Goal: Use online tool/utility: Utilize a website feature to perform a specific function

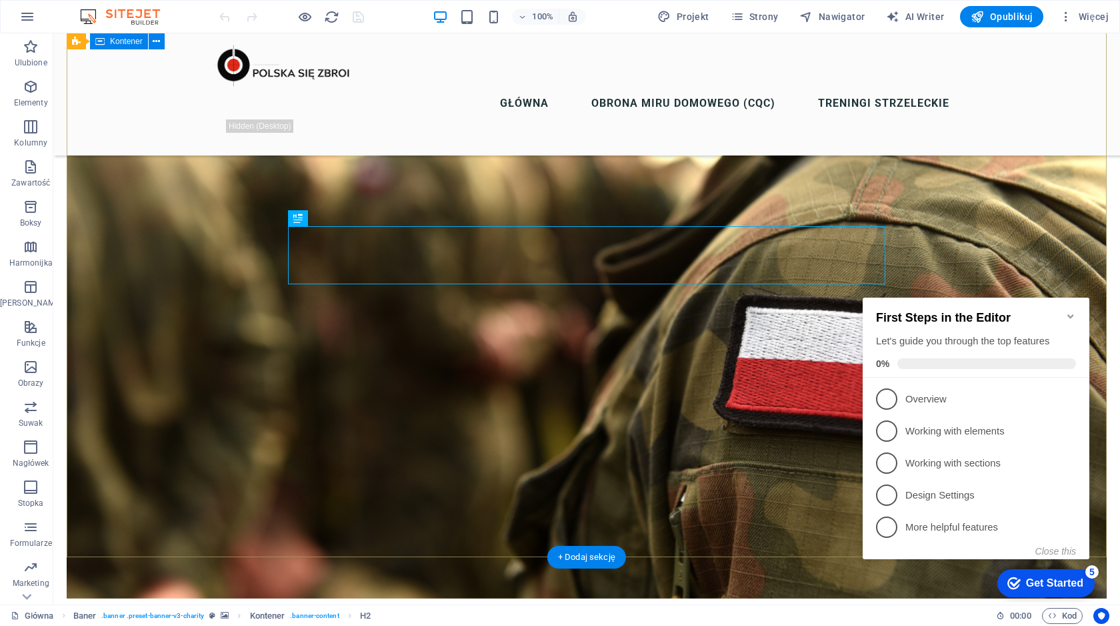
scroll to position [103, 0]
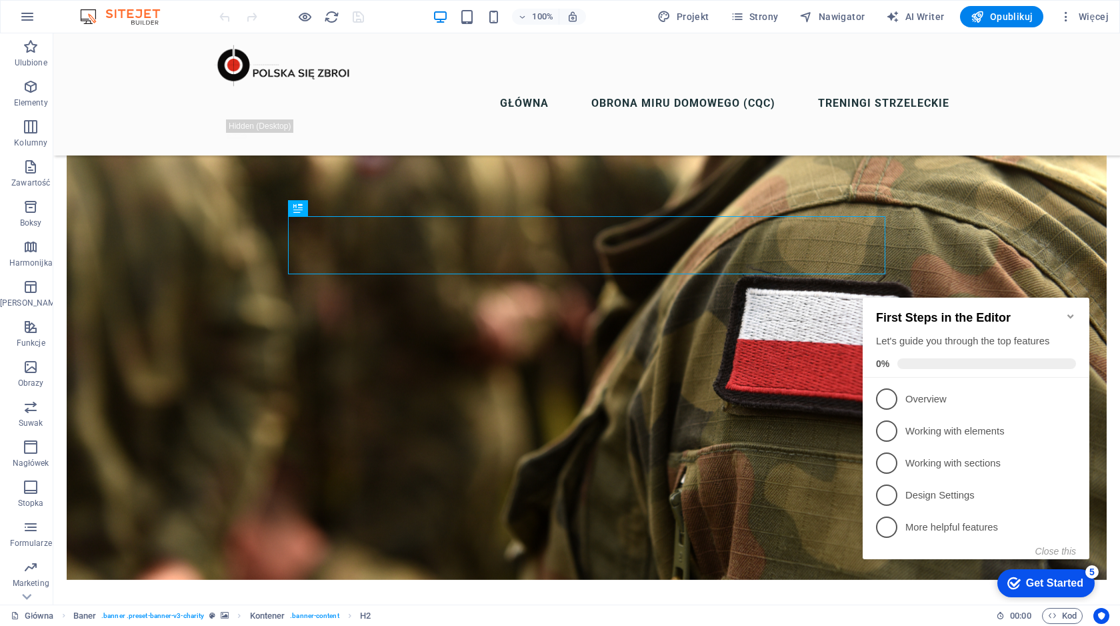
click at [1071, 311] on icon "Minimize checklist" at bounding box center [1071, 316] width 11 height 11
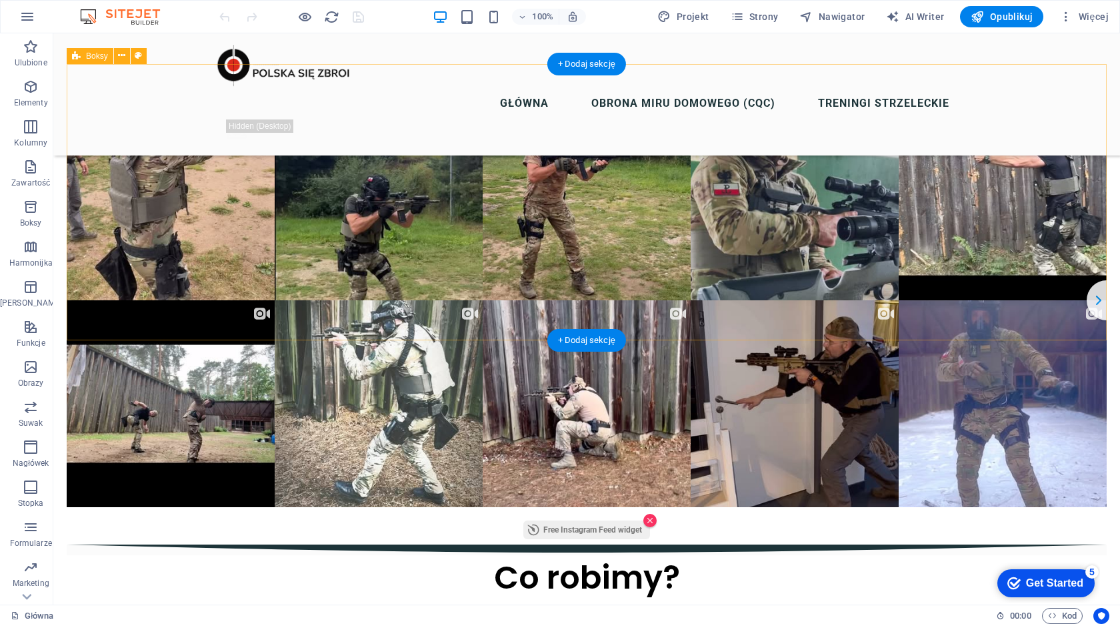
scroll to position [2472, 0]
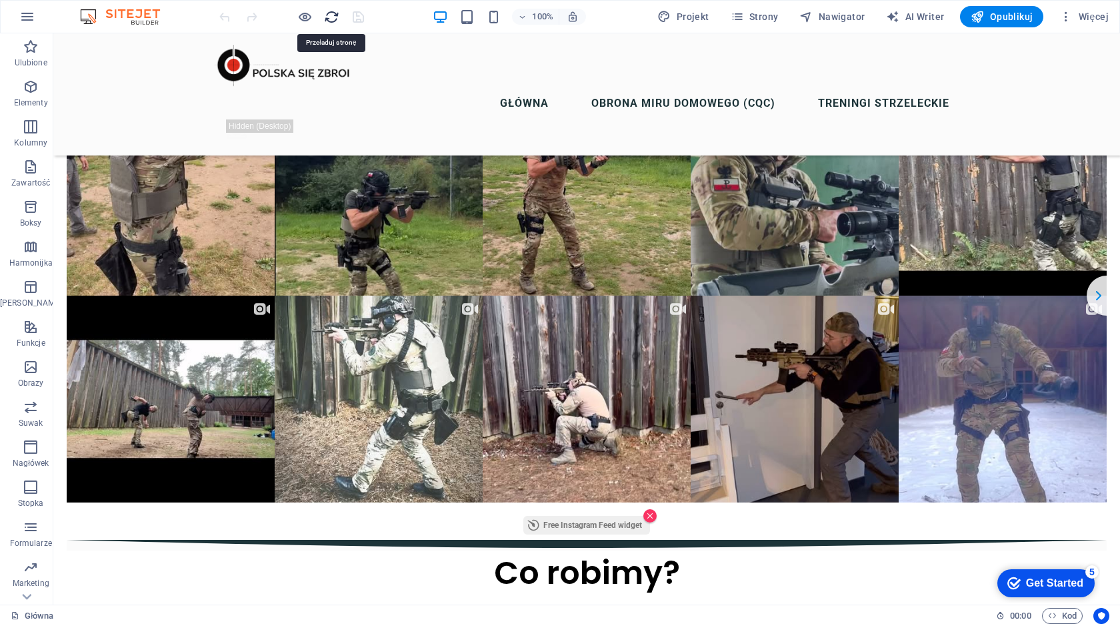
click at [332, 15] on icon "reload" at bounding box center [331, 16] width 15 height 15
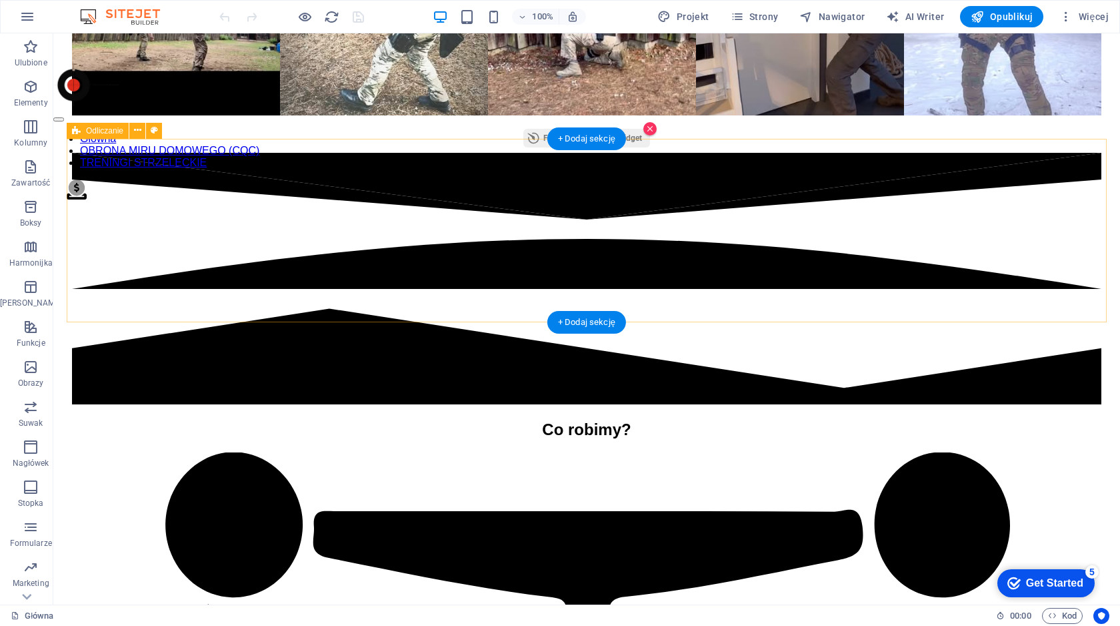
scroll to position [2726, 0]
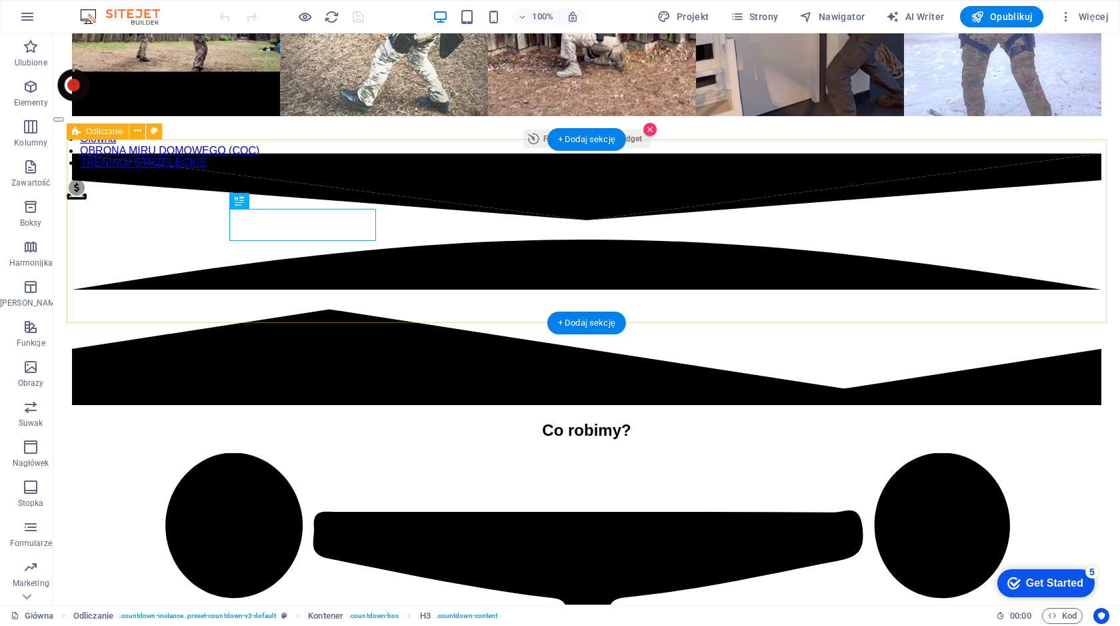
select select "timer"
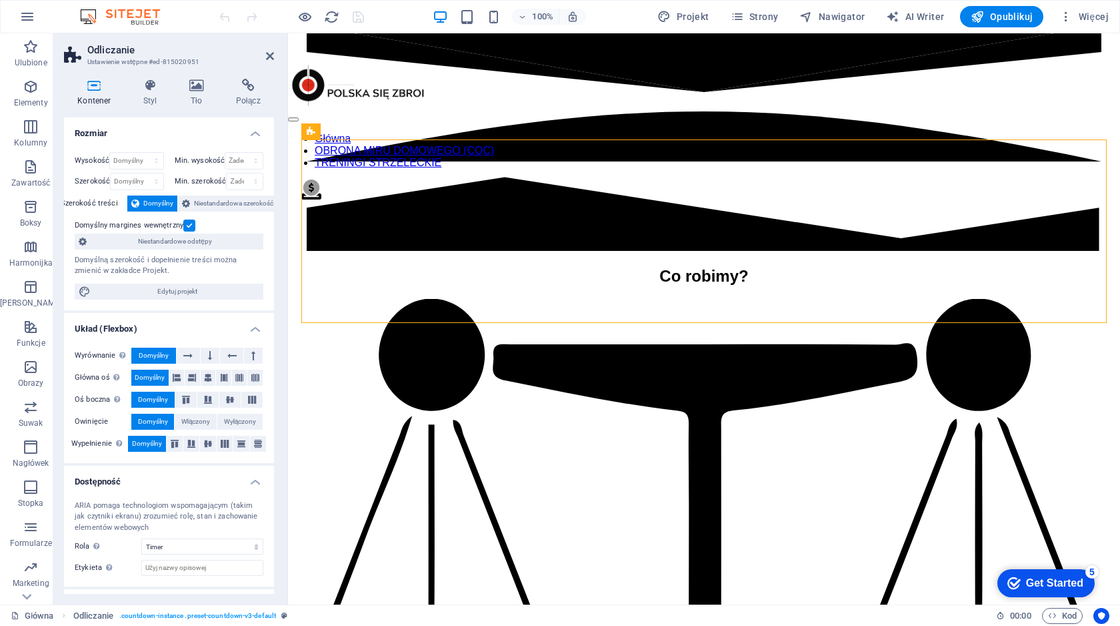
scroll to position [57, 0]
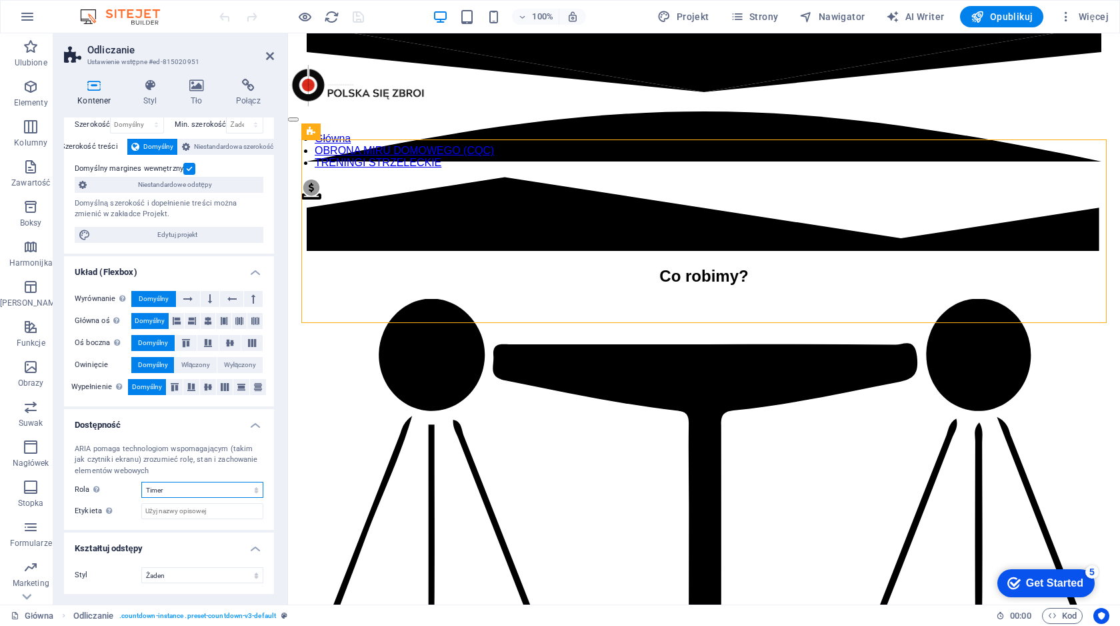
click at [208, 488] on select "Żaden Alert Article Banner Comment Complementary Dialog Marquee Nagłówek Presen…" at bounding box center [202, 489] width 122 height 16
click at [141, 481] on select "Żaden Alert Article Banner Comment Complementary Dialog Marquee Nagłówek Presen…" at bounding box center [202, 489] width 122 height 16
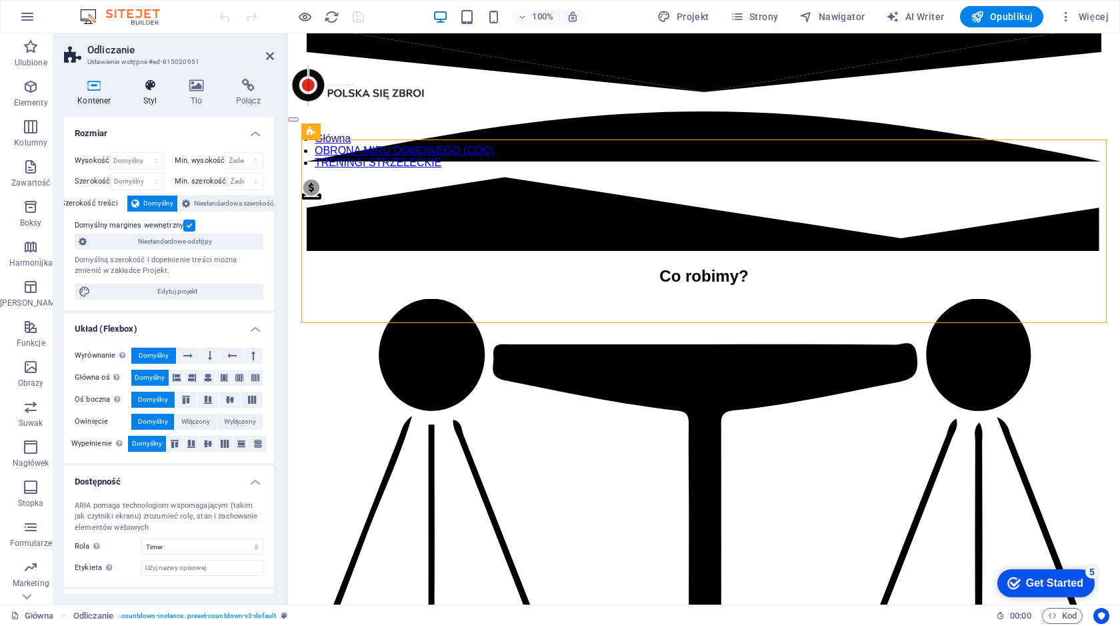
click at [148, 101] on h4 "Styl" at bounding box center [153, 93] width 46 height 28
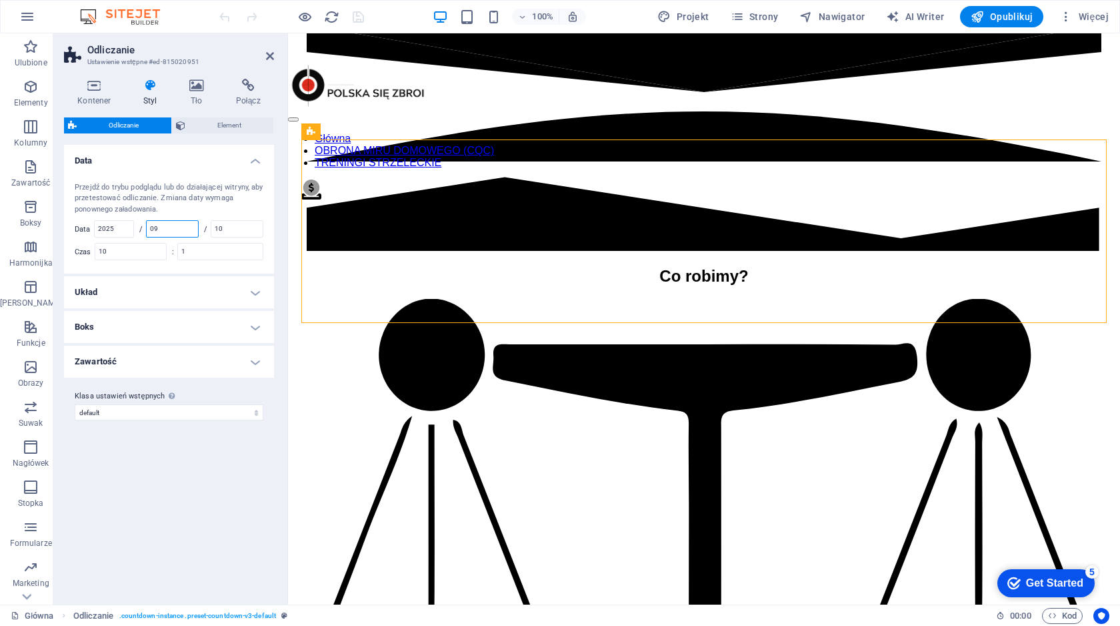
click at [180, 227] on input "09" at bounding box center [172, 229] width 51 height 16
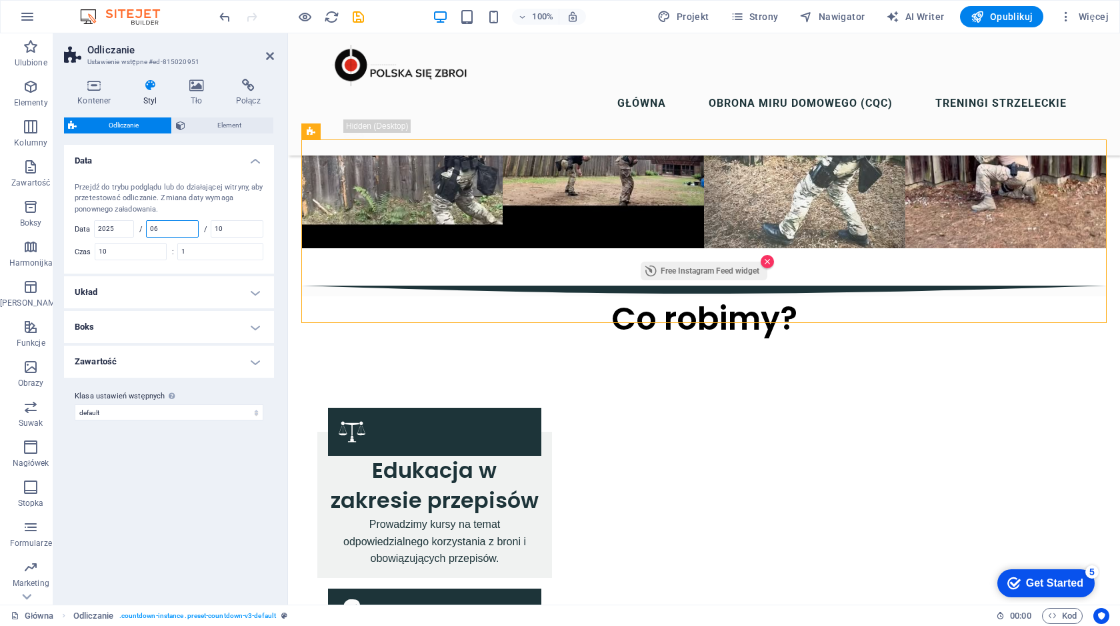
click at [177, 227] on input "06" at bounding box center [172, 229] width 51 height 16
type input "1"
type input "09"
click at [241, 227] on input "10" at bounding box center [236, 229] width 51 height 16
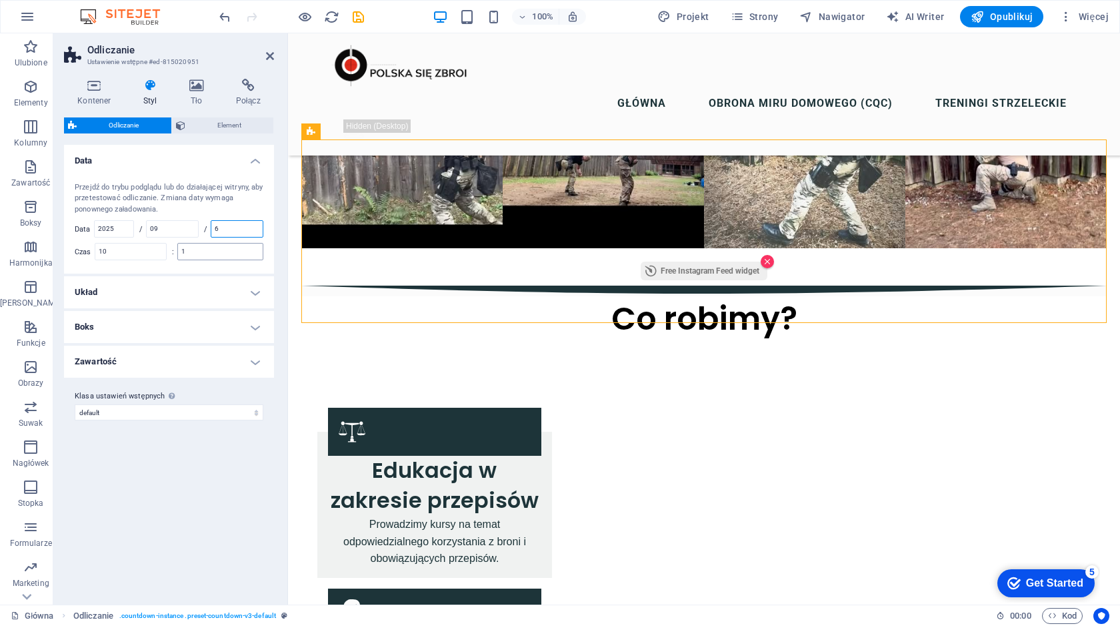
type input "6"
click at [197, 257] on input "1" at bounding box center [220, 251] width 85 height 16
type input "1"
click at [247, 296] on h4 "Układ" at bounding box center [169, 292] width 210 height 32
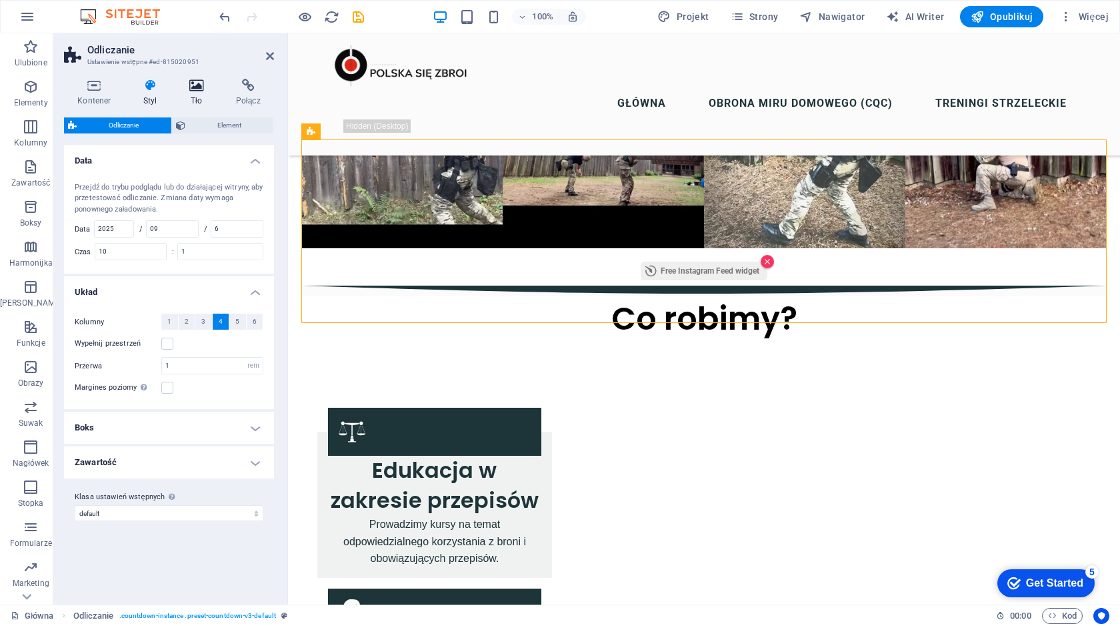
click at [196, 92] on h4 "Tło" at bounding box center [199, 93] width 47 height 28
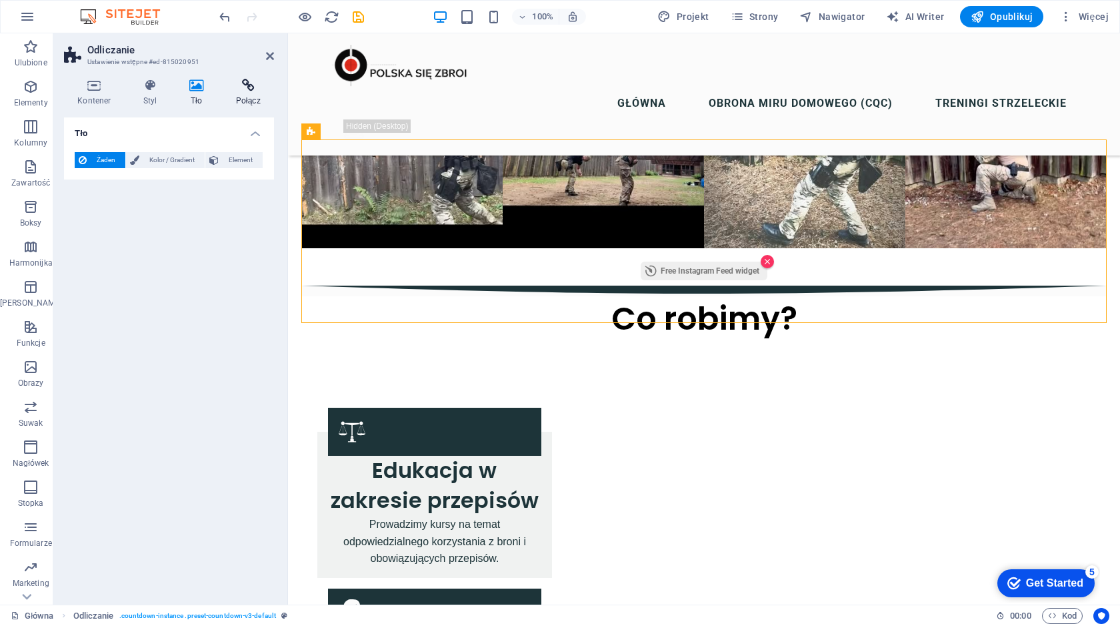
click at [244, 85] on icon at bounding box center [248, 85] width 52 height 13
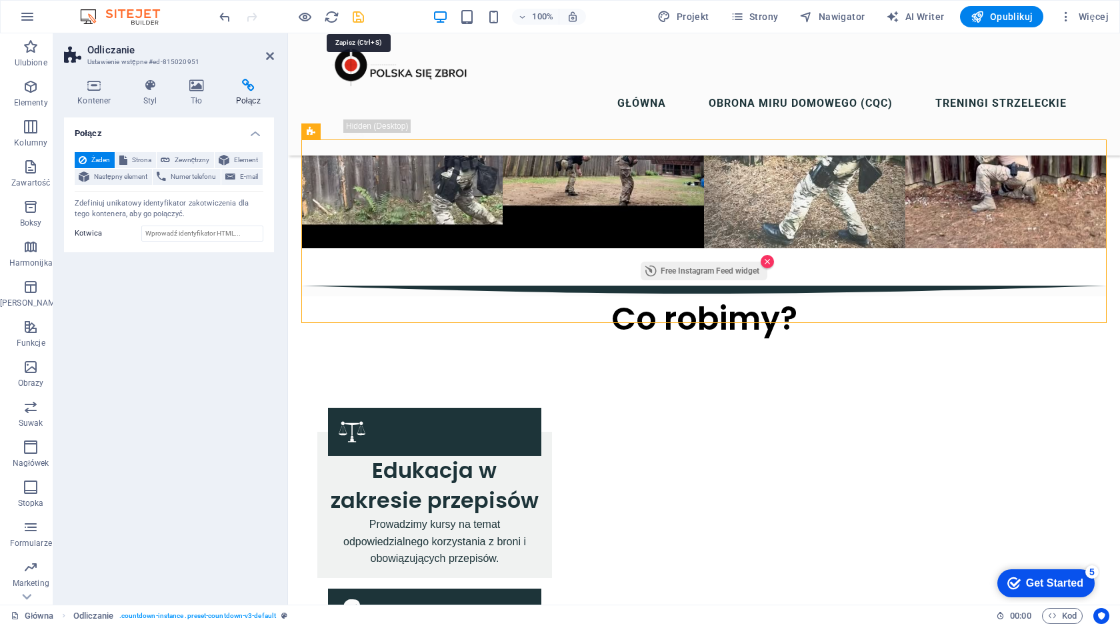
click at [356, 15] on icon "save" at bounding box center [358, 16] width 15 height 15
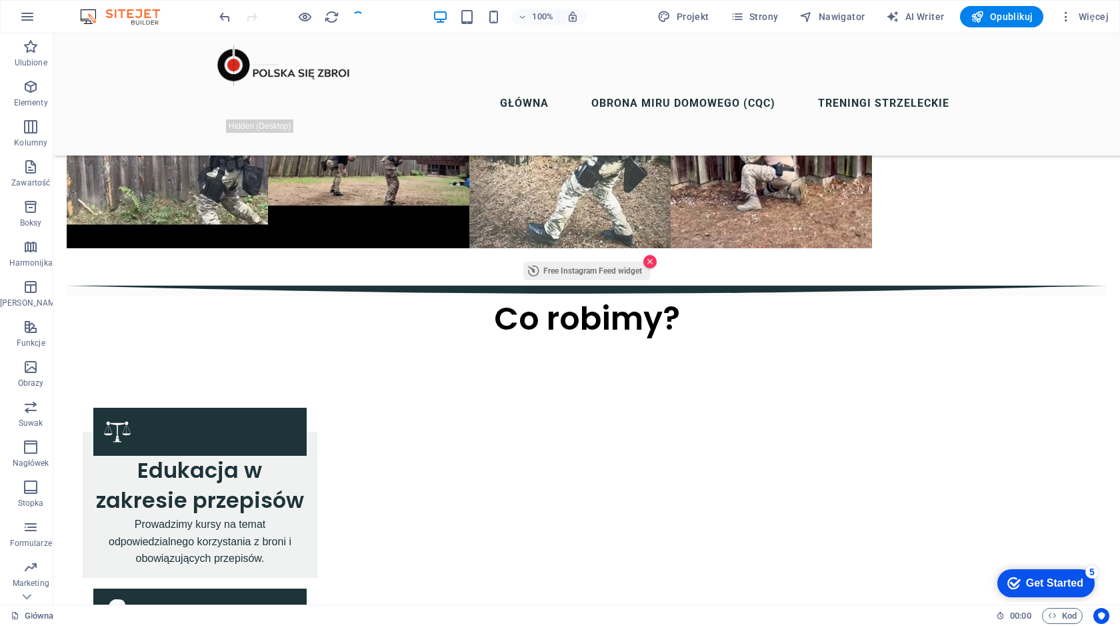
scroll to position [2726, 0]
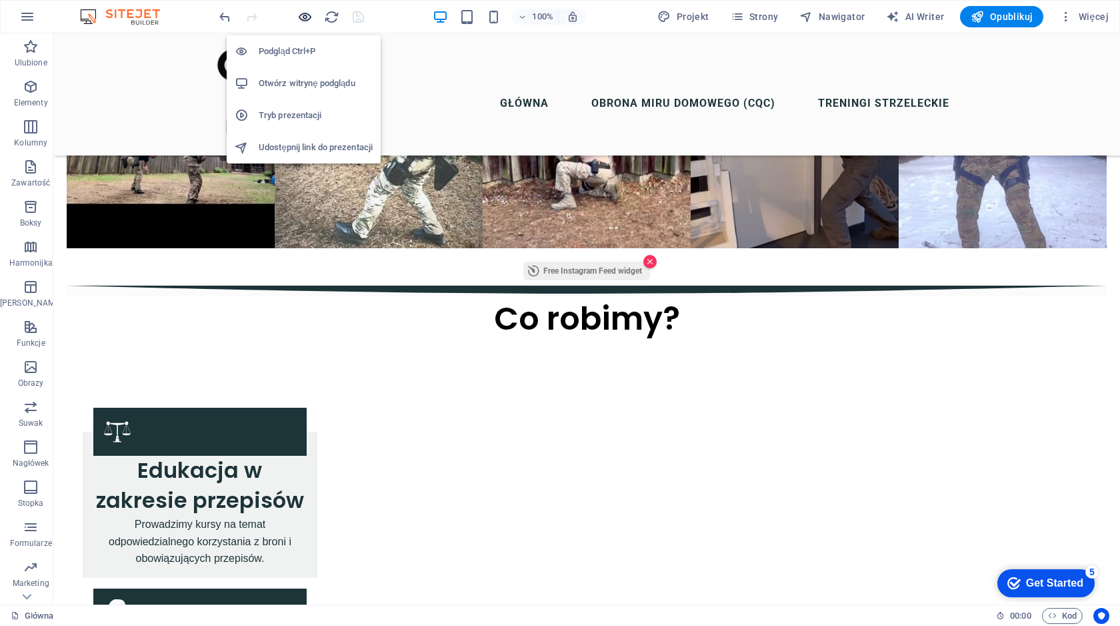
click at [307, 19] on icon "button" at bounding box center [304, 16] width 15 height 15
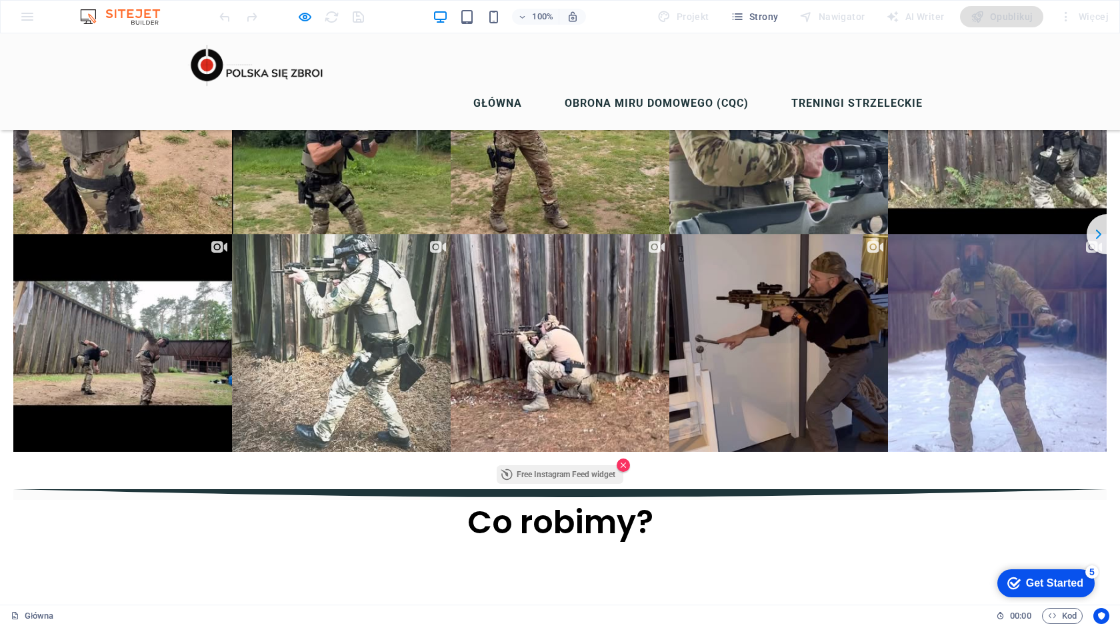
scroll to position [2538, 0]
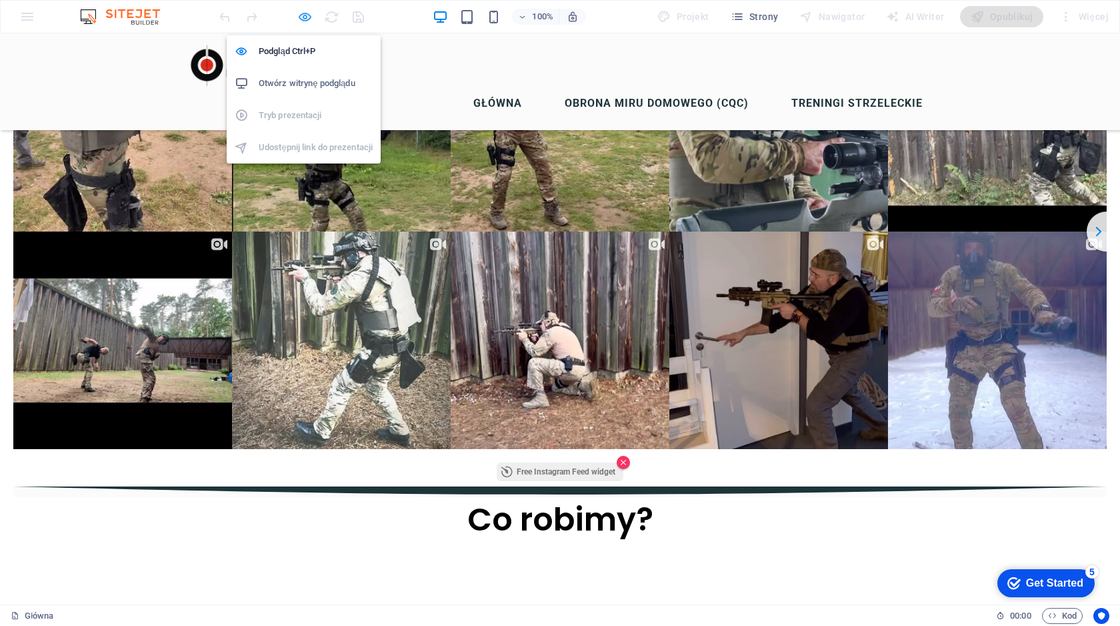
click at [306, 18] on icon "button" at bounding box center [304, 16] width 15 height 15
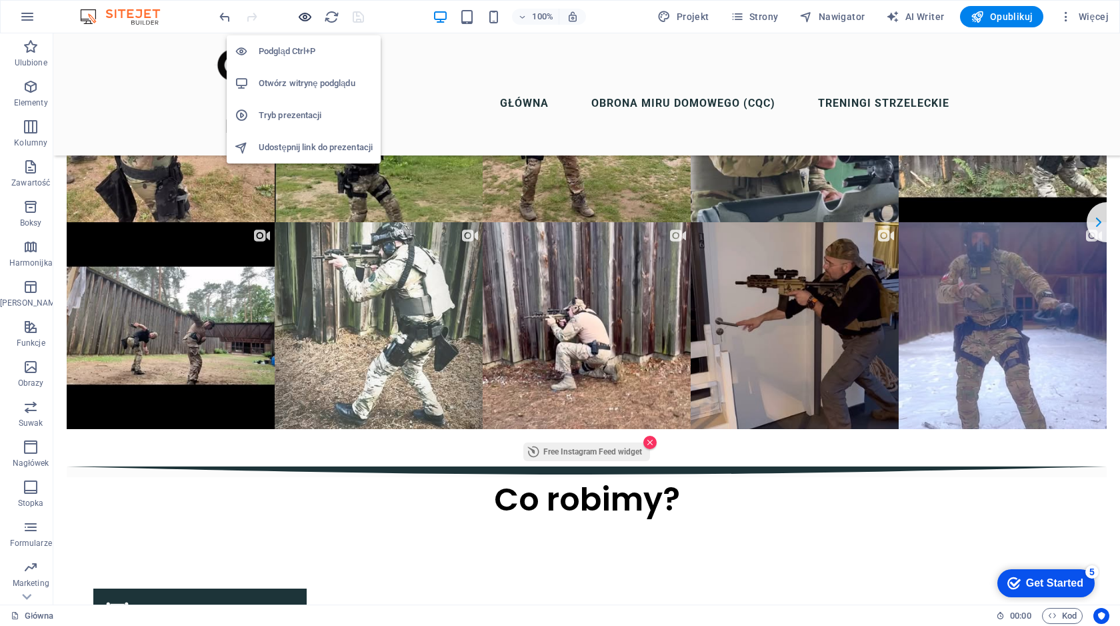
scroll to position [2524, 0]
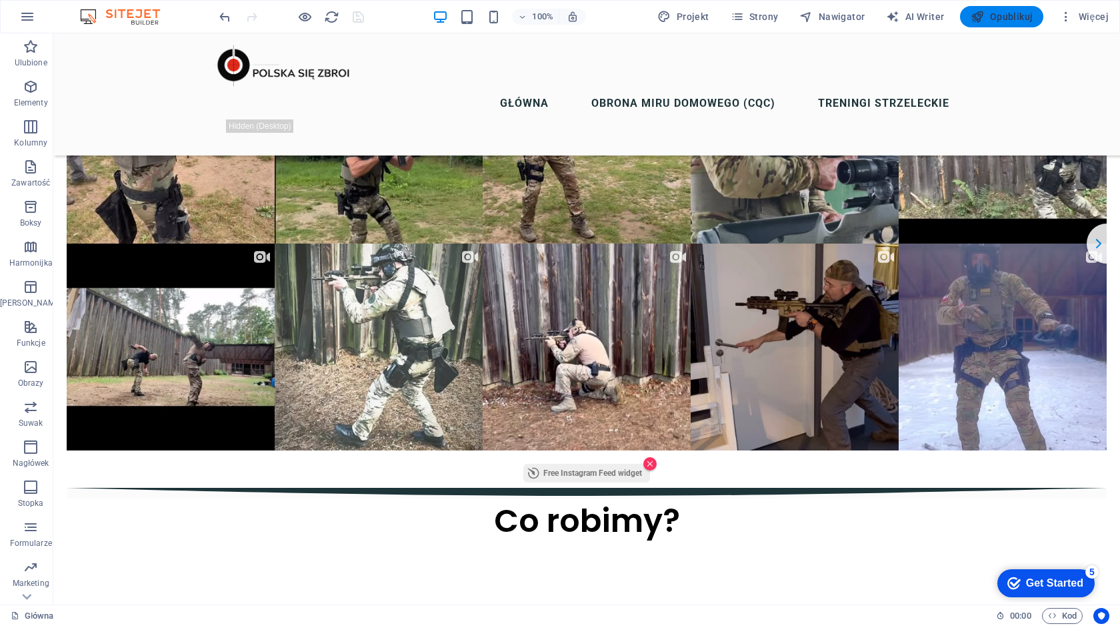
click at [1012, 23] on button "Opublikuj" at bounding box center [1001, 16] width 83 height 21
